Goal: Task Accomplishment & Management: Use online tool/utility

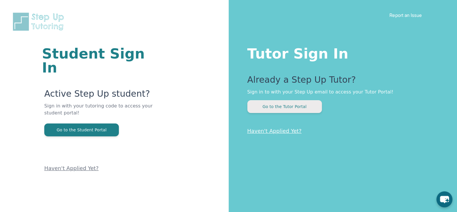
click at [284, 106] on button "Go to the Tutor Portal" at bounding box center [284, 106] width 75 height 13
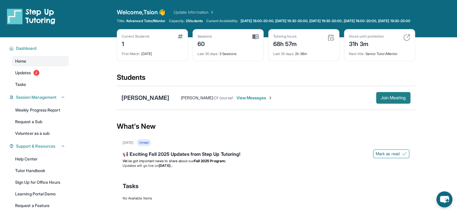
click at [400, 100] on span "Join Meeting" at bounding box center [393, 97] width 25 height 3
click at [257, 101] on span "View Messages" at bounding box center [254, 98] width 36 height 6
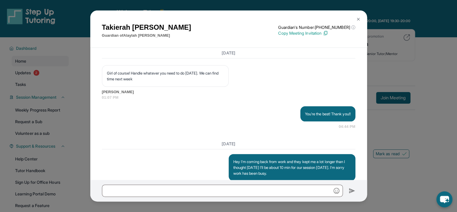
click at [356, 17] on img at bounding box center [358, 19] width 5 height 5
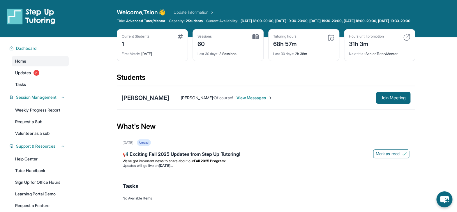
click at [242, 39] on div "Sessions 60" at bounding box center [227, 41] width 61 height 14
click at [256, 39] on img at bounding box center [255, 36] width 6 height 5
click at [233, 37] on div "Sessions 60 Last 30 days : 3 Sessions" at bounding box center [228, 45] width 71 height 32
click at [256, 39] on img at bounding box center [255, 36] width 6 height 5
